Goal: Information Seeking & Learning: Find specific fact

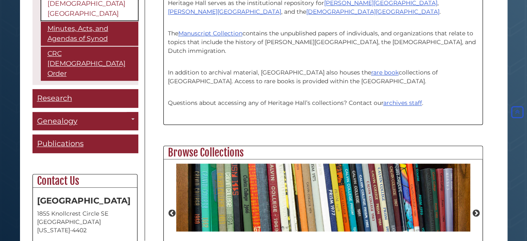
scroll to position [167, 0]
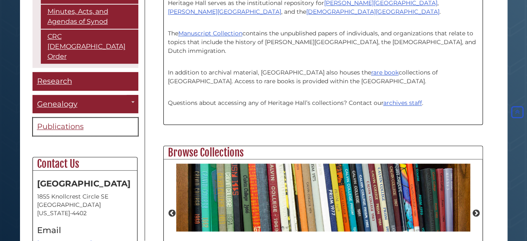
click at [77, 122] on span "Publications" at bounding box center [60, 126] width 47 height 9
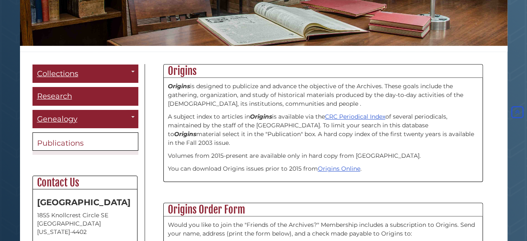
scroll to position [42, 0]
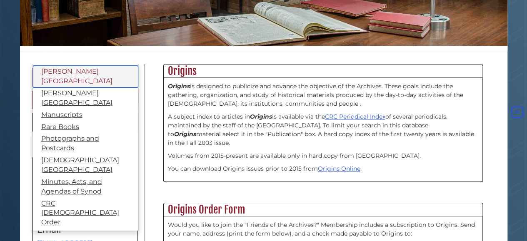
click at [83, 72] on link "[PERSON_NAME][GEOGRAPHIC_DATA]" at bounding box center [85, 77] width 105 height 22
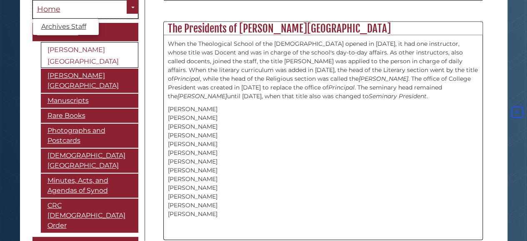
click at [51, 11] on span "Home" at bounding box center [48, 9] width 23 height 9
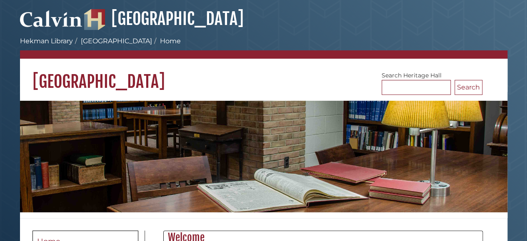
scroll to position [42, 0]
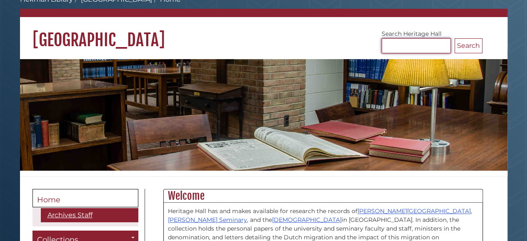
click at [419, 45] on input "Search Heritage Hall" at bounding box center [415, 45] width 69 height 15
type input "**********"
click at [455, 38] on button "Search" at bounding box center [469, 45] width 28 height 15
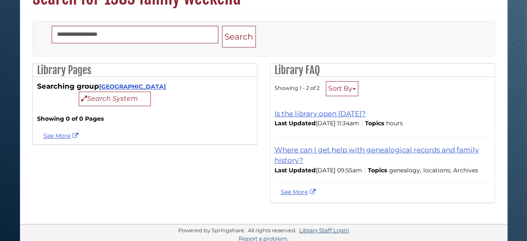
scroll to position [95, 0]
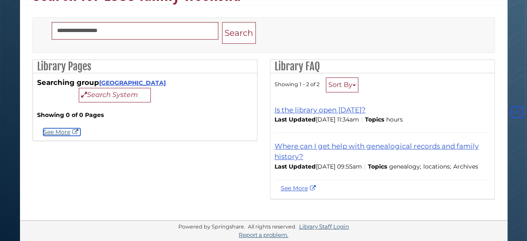
click at [61, 128] on link "See More" at bounding box center [61, 131] width 37 height 7
